Goal: Check status: Check status

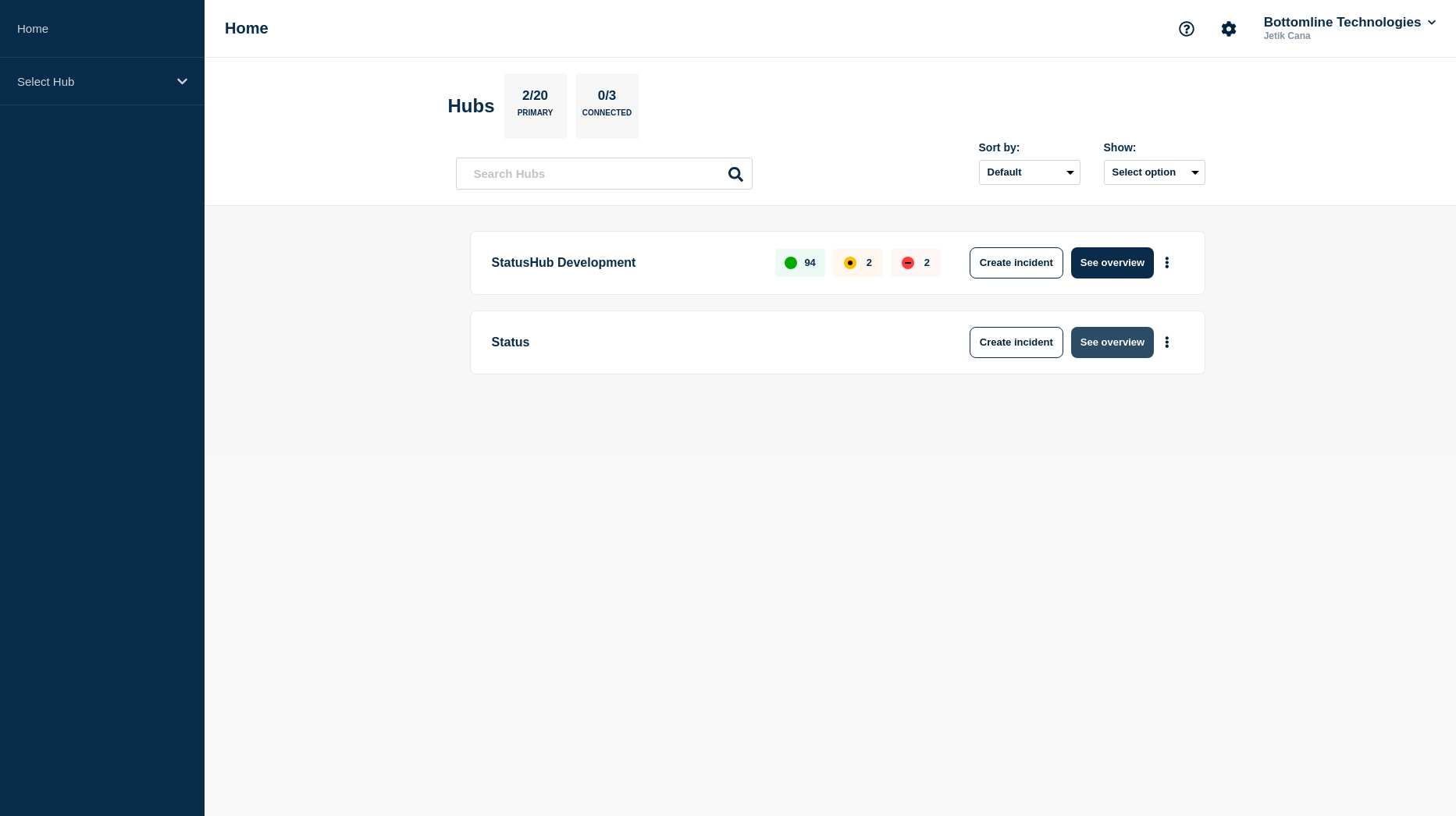
click at [1115, 353] on button "See overview" at bounding box center [1113, 342] width 83 height 31
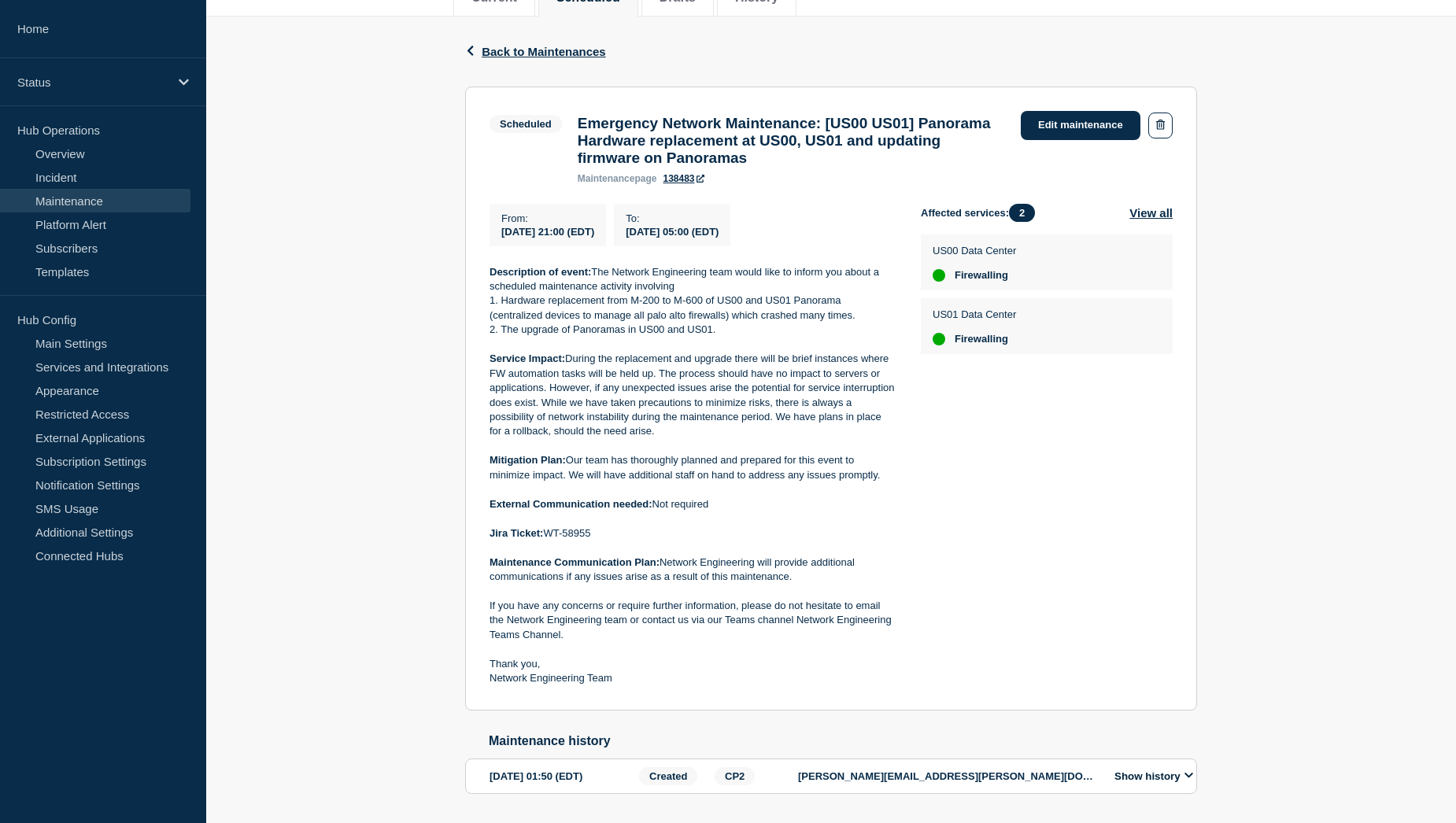
scroll to position [236, 0]
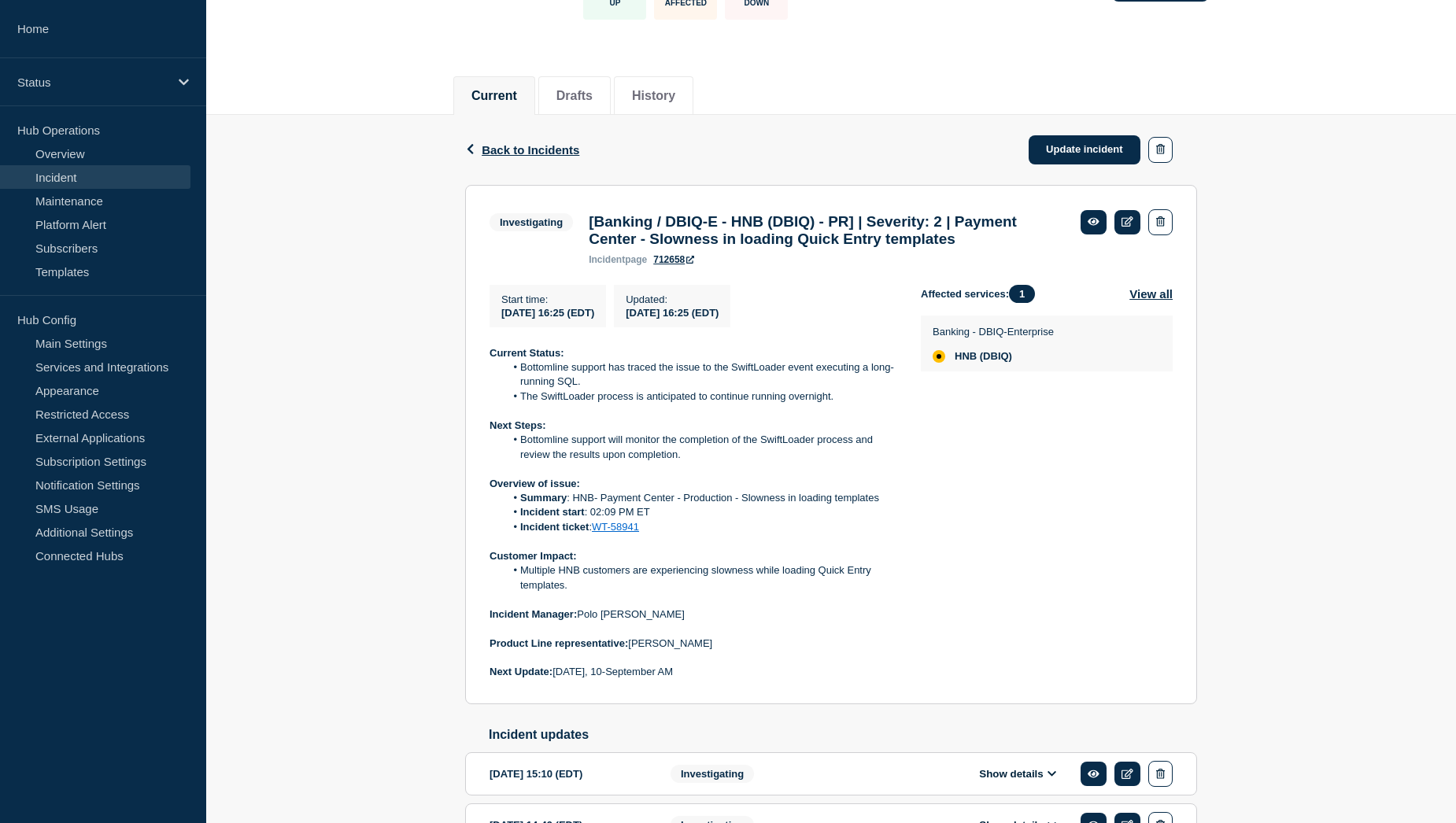
scroll to position [158, 0]
